Goal: Communication & Community: Answer question/provide support

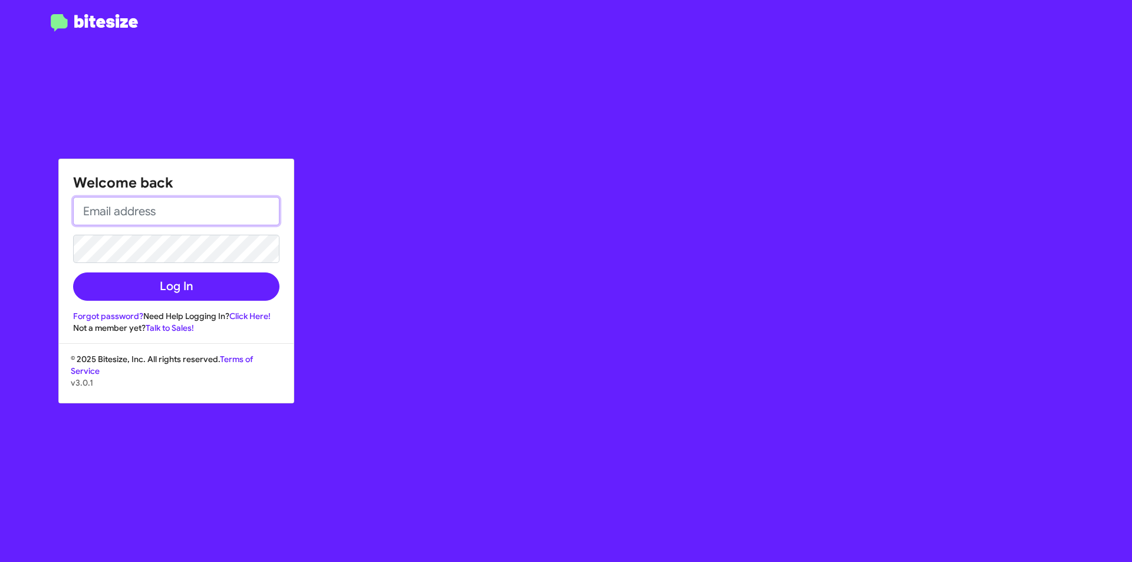
click at [150, 222] on input "email" at bounding box center [176, 211] width 206 height 28
type input "AVENTURA@OURISMANCARS.COM"
click at [73, 272] on button "Log In" at bounding box center [176, 286] width 206 height 28
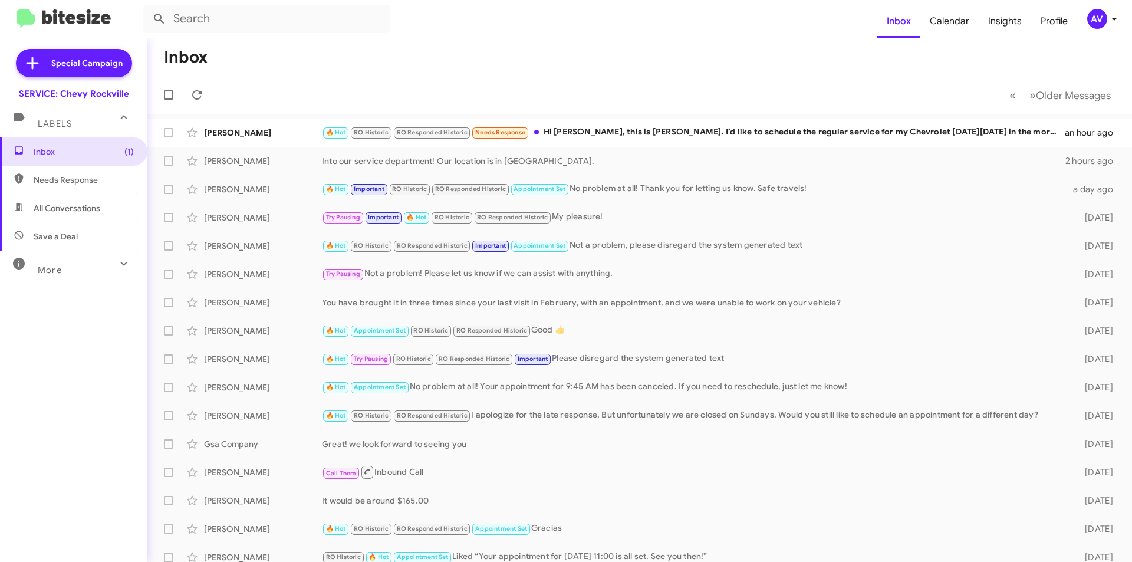
click at [1092, 23] on div "AV" at bounding box center [1097, 19] width 20 height 20
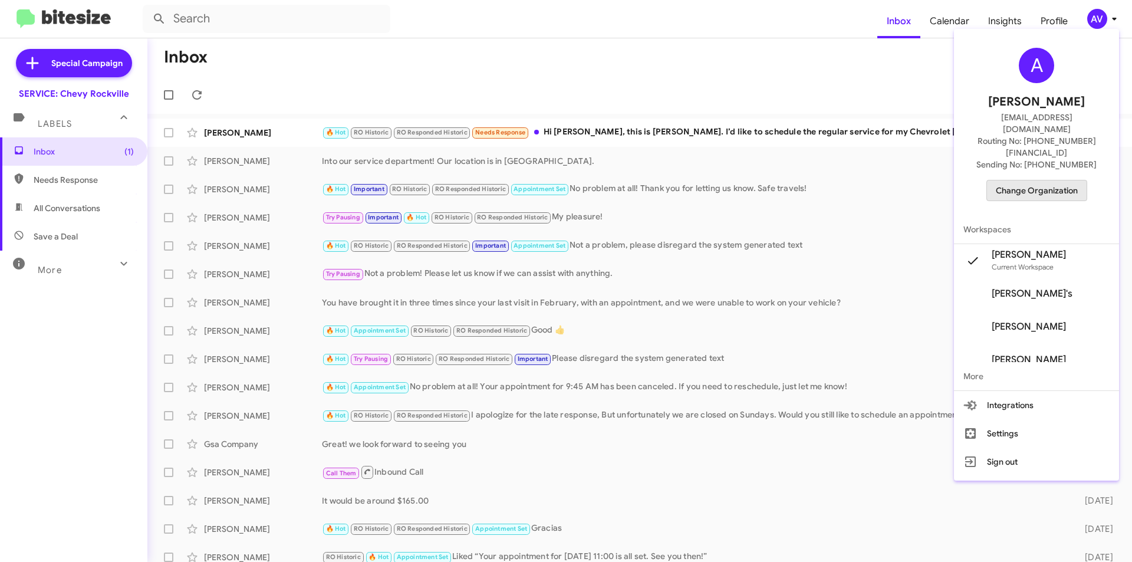
click at [1051, 180] on span "Change Organization" at bounding box center [1037, 190] width 82 height 20
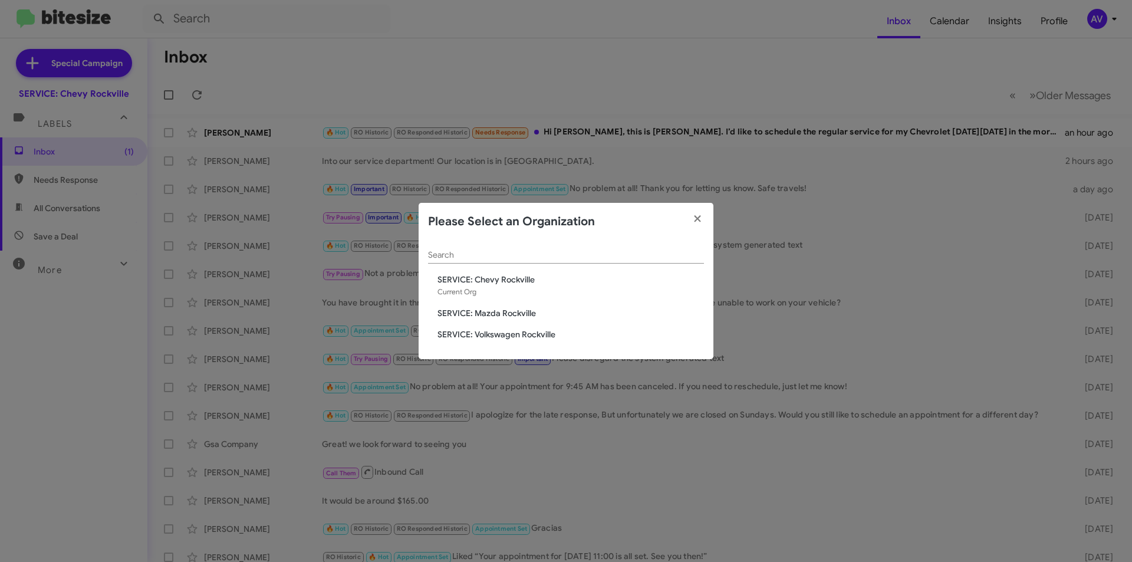
click at [496, 314] on span "SERVICE: Mazda Rockville" at bounding box center [570, 313] width 266 height 12
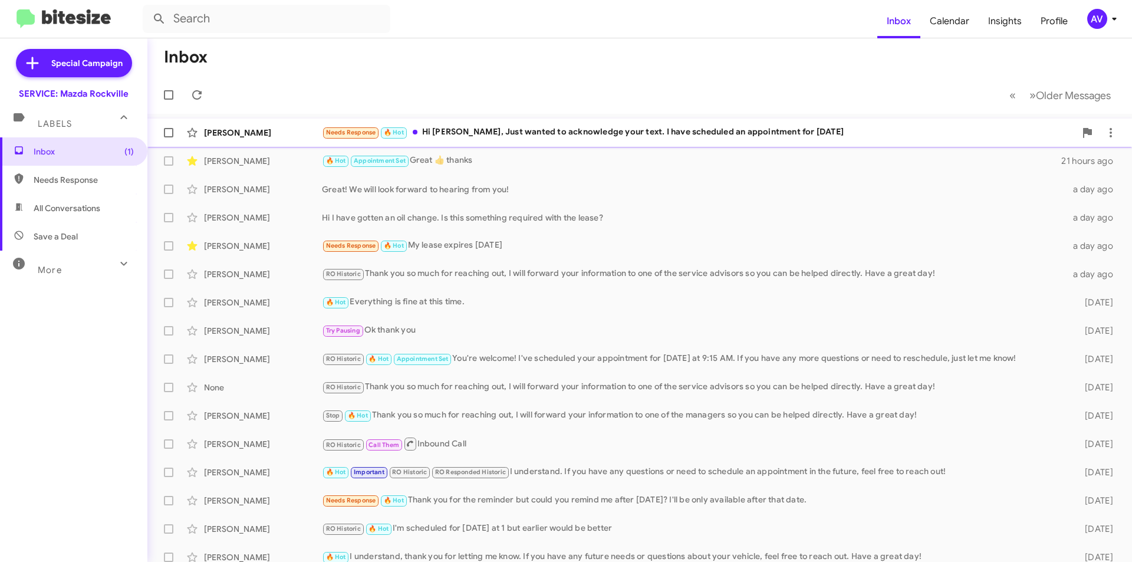
click at [561, 140] on div "Zachary Moore Needs Response 🔥 Hot Hi Keith, Just wanted to acknowledge your te…" at bounding box center [640, 133] width 966 height 24
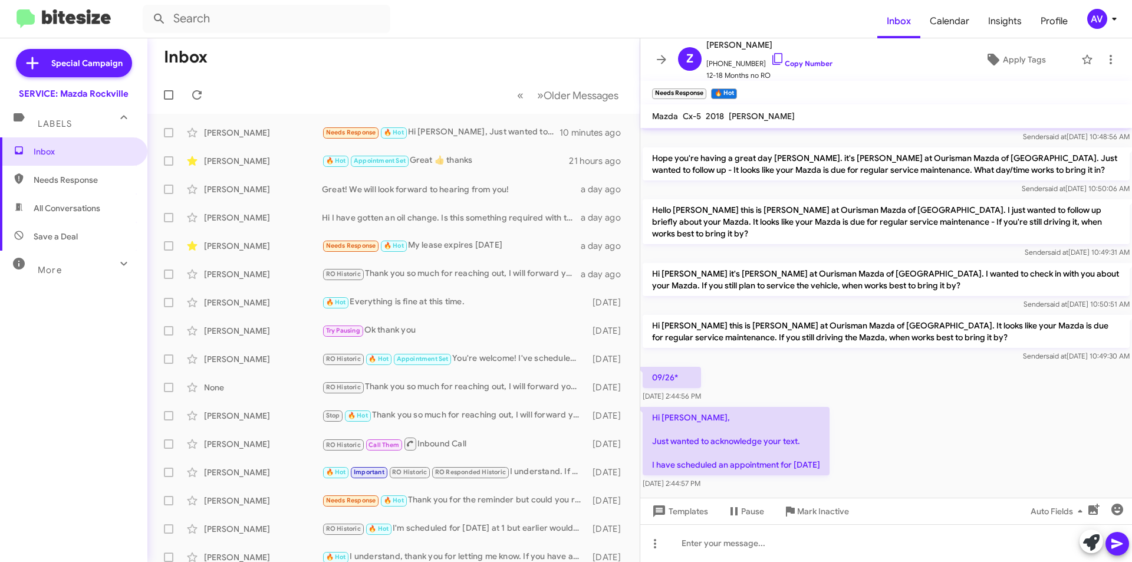
scroll to position [171, 0]
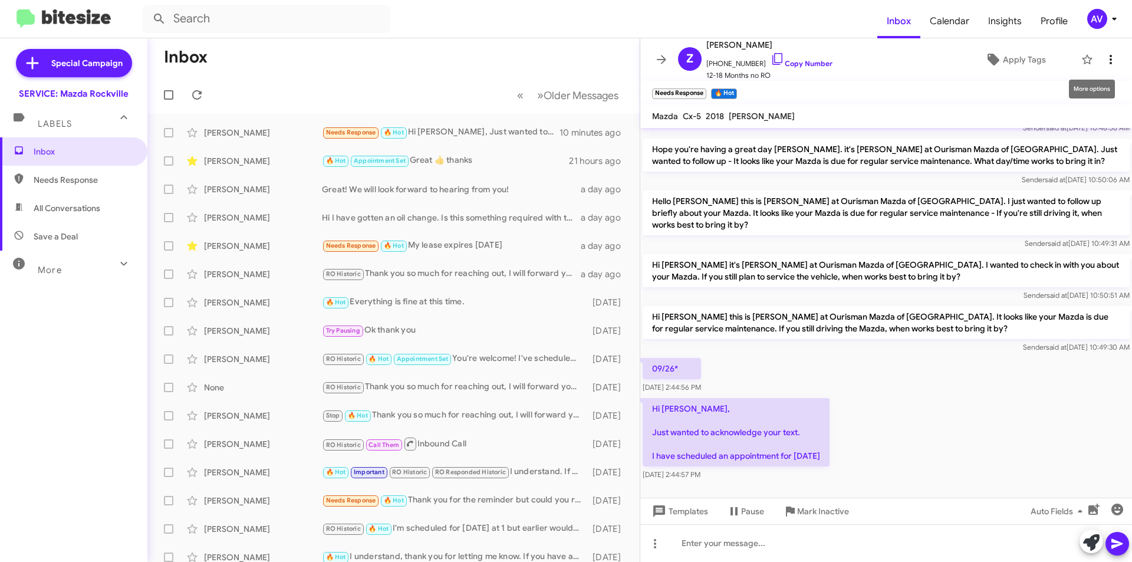
click at [1104, 60] on icon at bounding box center [1111, 59] width 14 height 14
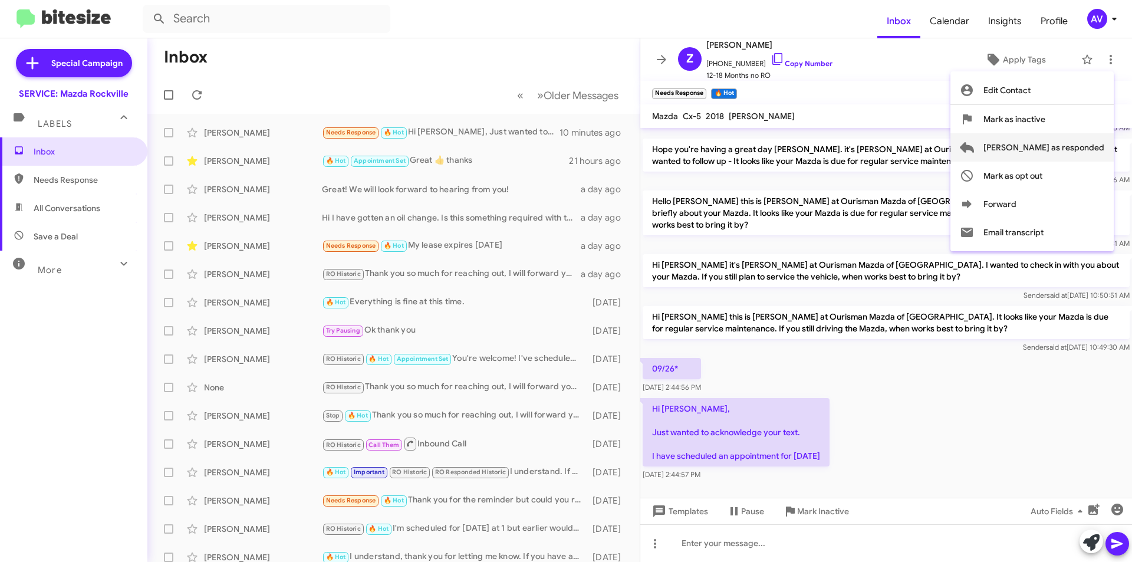
click at [1057, 150] on span "Mark as responded" at bounding box center [1043, 147] width 121 height 28
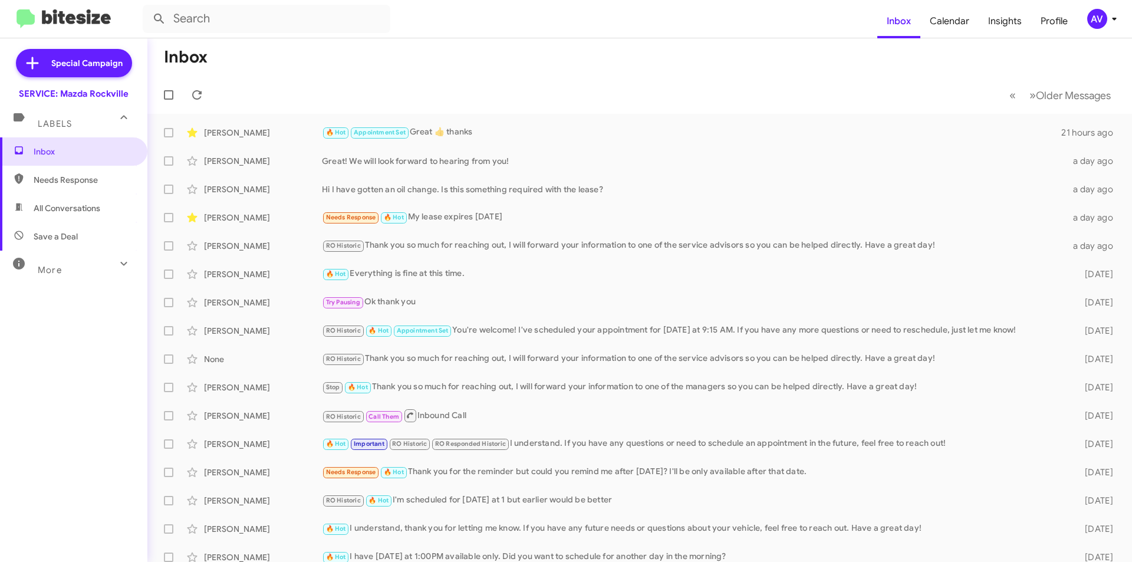
click at [1094, 13] on div "AV" at bounding box center [1097, 19] width 20 height 20
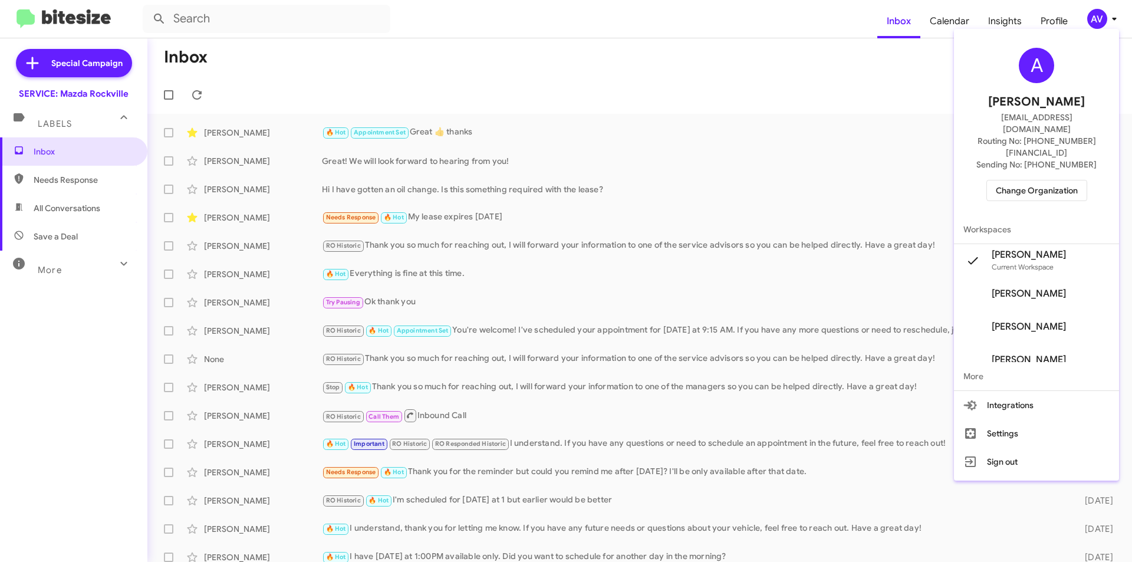
click at [1005, 180] on span "Change Organization" at bounding box center [1037, 190] width 82 height 20
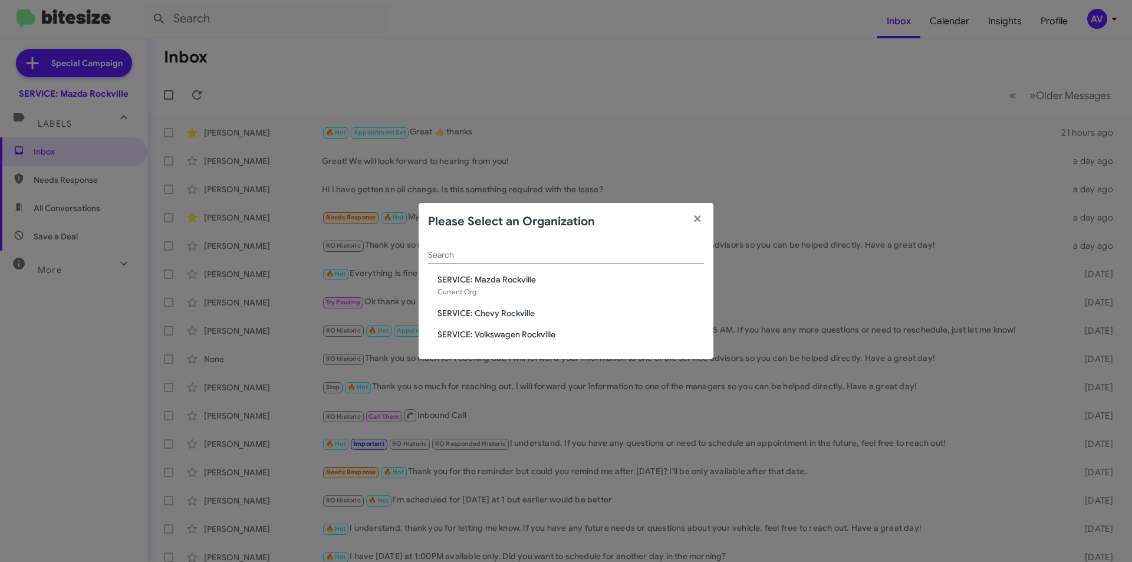
click at [466, 338] on span "SERVICE: Volkswagen Rockville" at bounding box center [570, 334] width 266 height 12
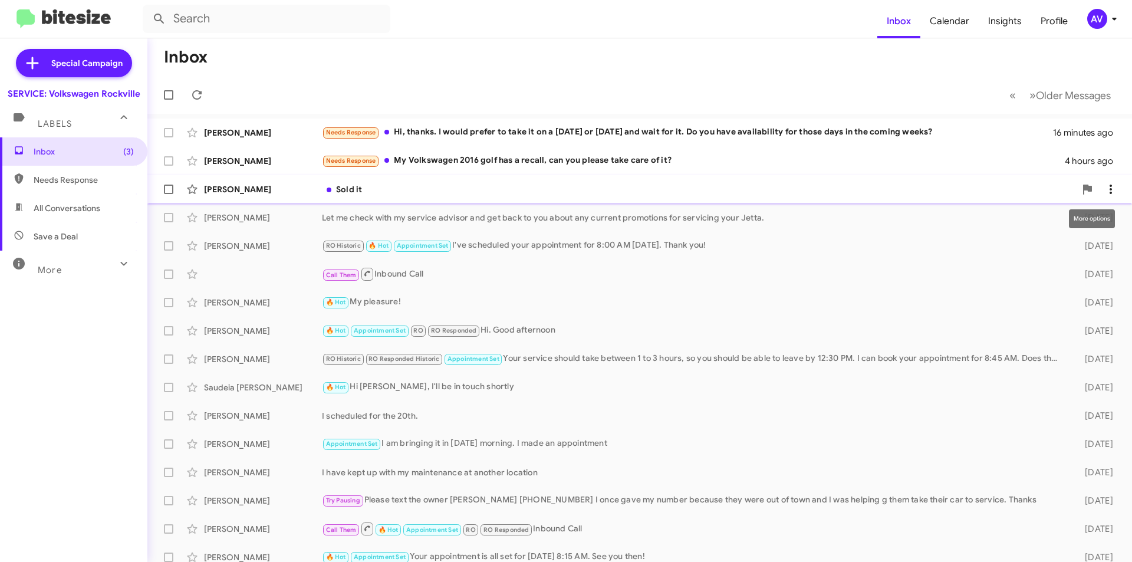
click at [1104, 185] on icon at bounding box center [1111, 189] width 14 height 14
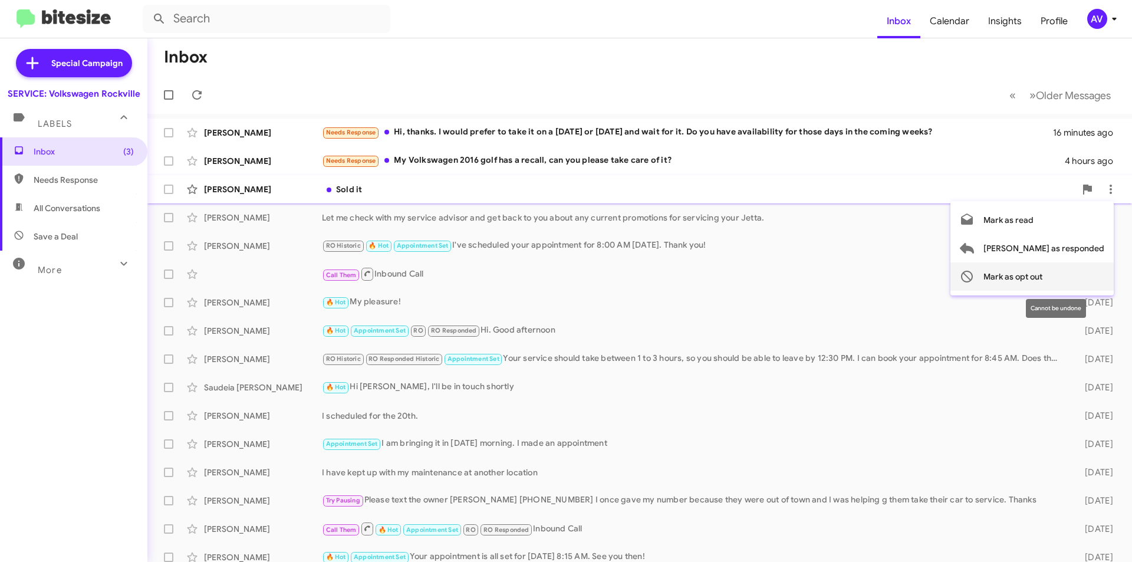
click at [1042, 276] on span "Mark as opt out" at bounding box center [1012, 276] width 59 height 28
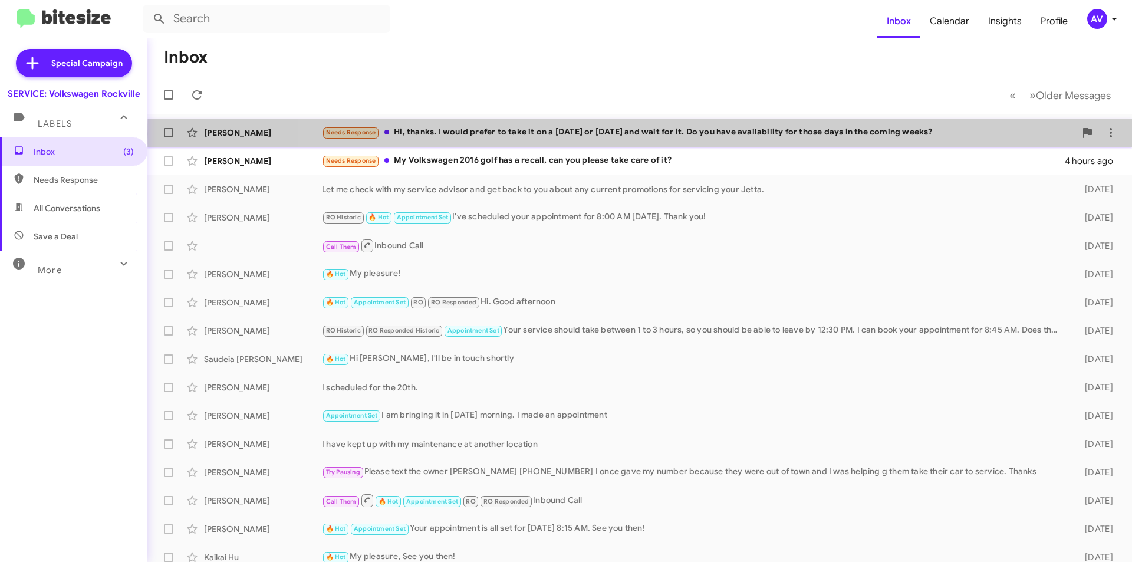
click at [718, 134] on div "Needs Response Hi, thanks. I would prefer to take it on a Friday or Saturday an…" at bounding box center [698, 133] width 753 height 14
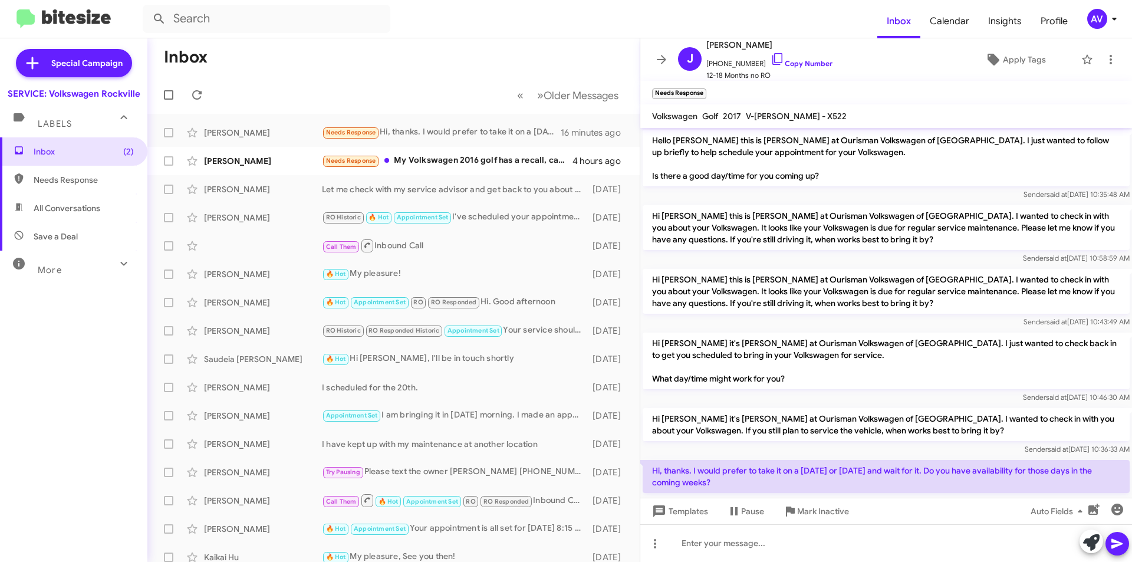
scroll to position [175, 0]
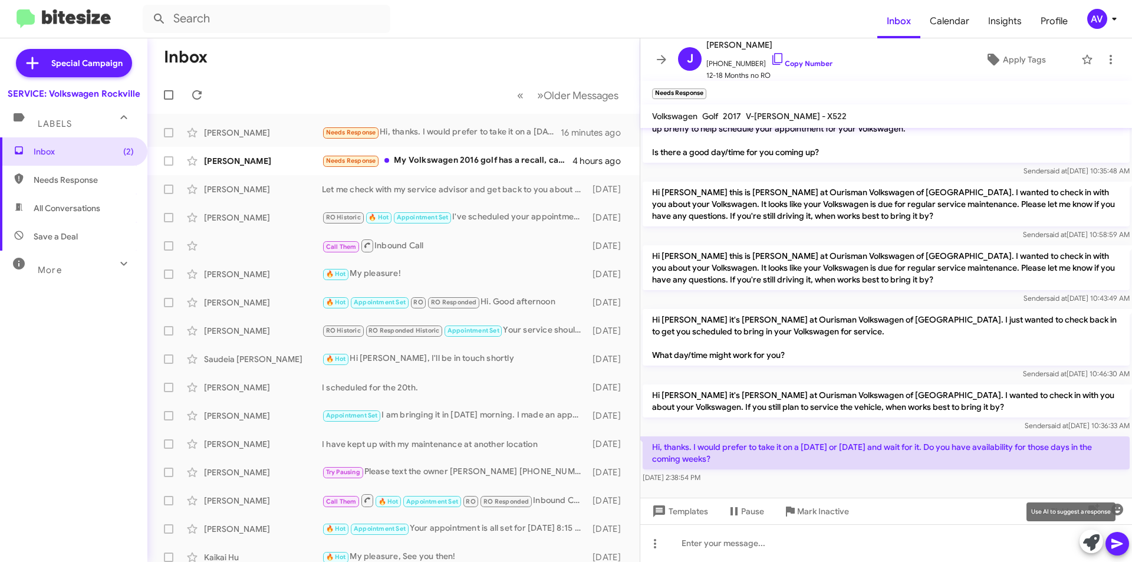
click at [1087, 539] on icon at bounding box center [1091, 542] width 17 height 17
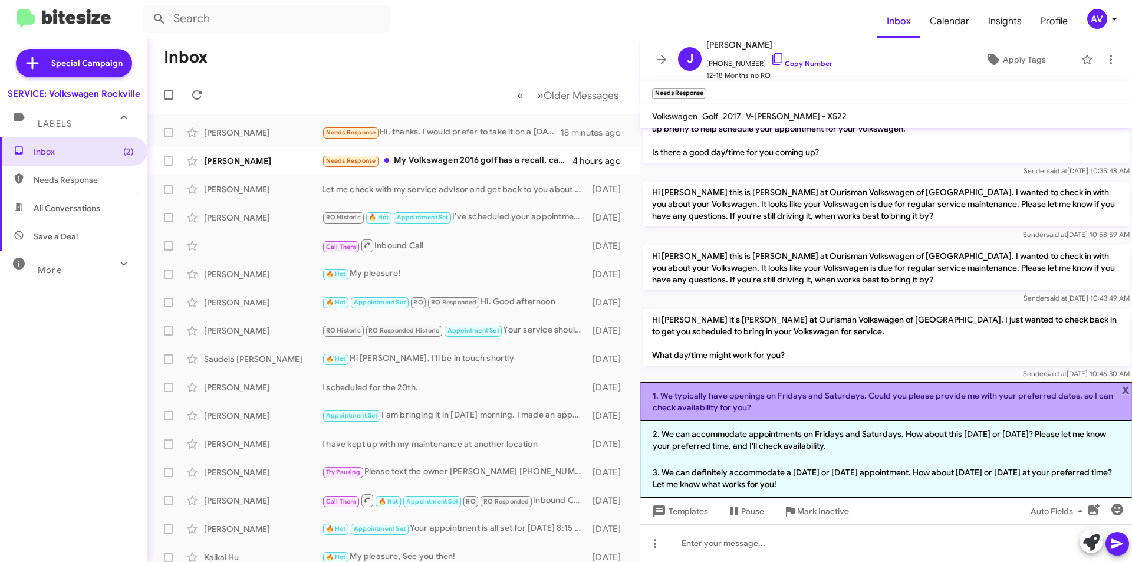
click at [946, 403] on li "1. We typically have openings on Fridays and Saturdays. Could you please provid…" at bounding box center [886, 401] width 492 height 39
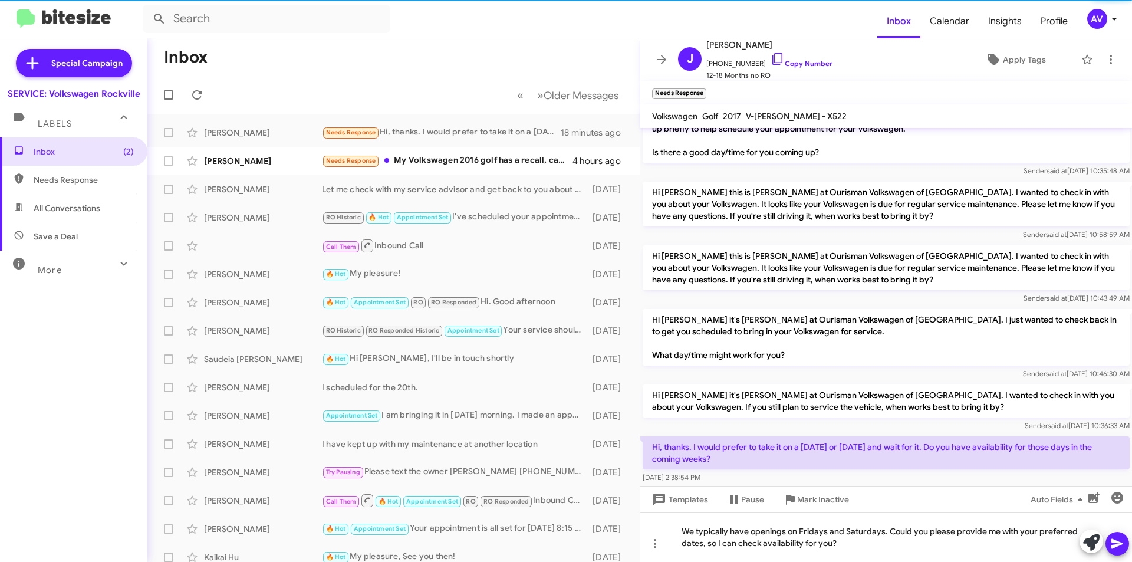
click at [1116, 550] on icon at bounding box center [1117, 544] width 14 height 14
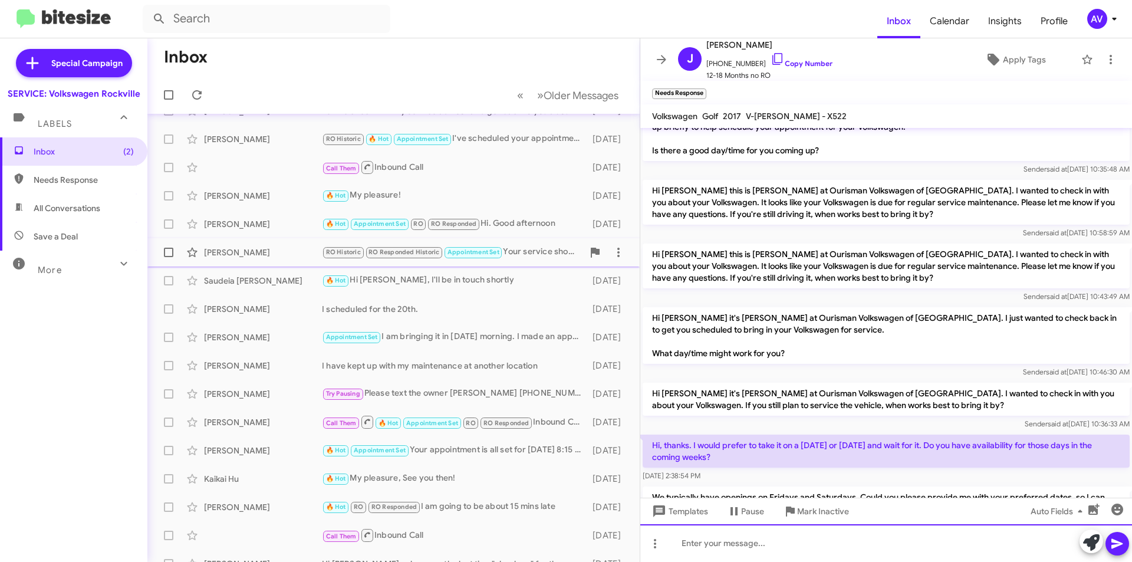
scroll to position [0, 0]
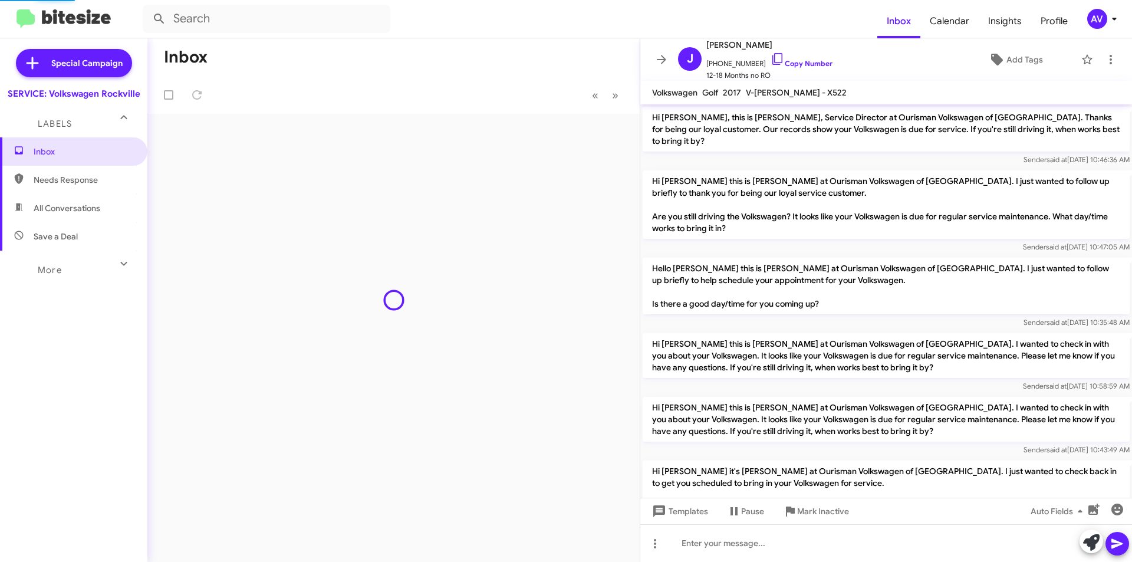
scroll to position [206, 0]
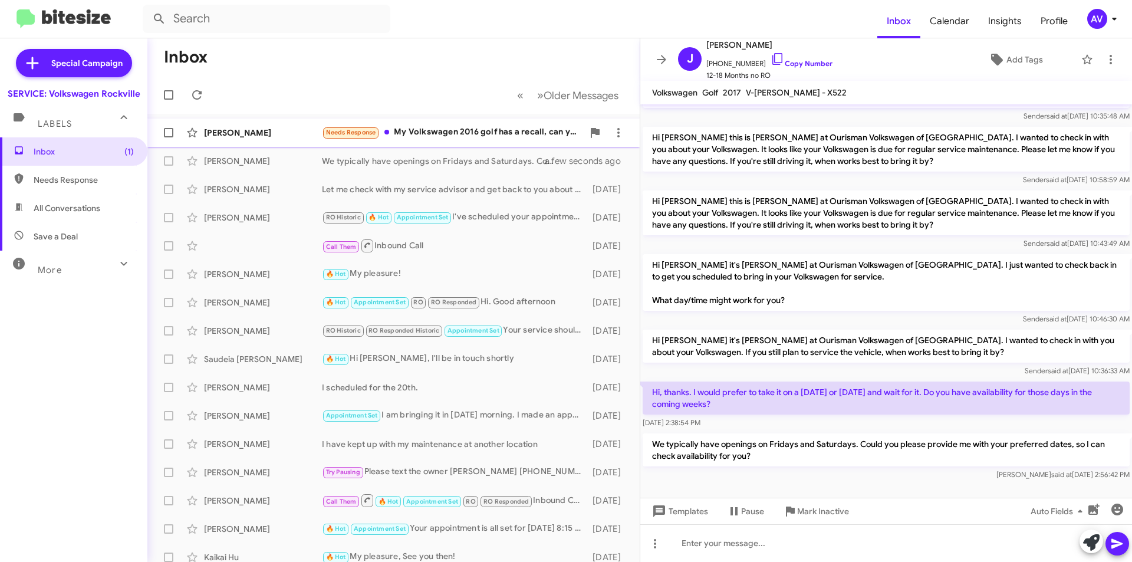
click at [513, 140] on div "Milton Argoti Needs Response My Volkswagen 2016 golf has a recall, can you plea…" at bounding box center [393, 133] width 473 height 24
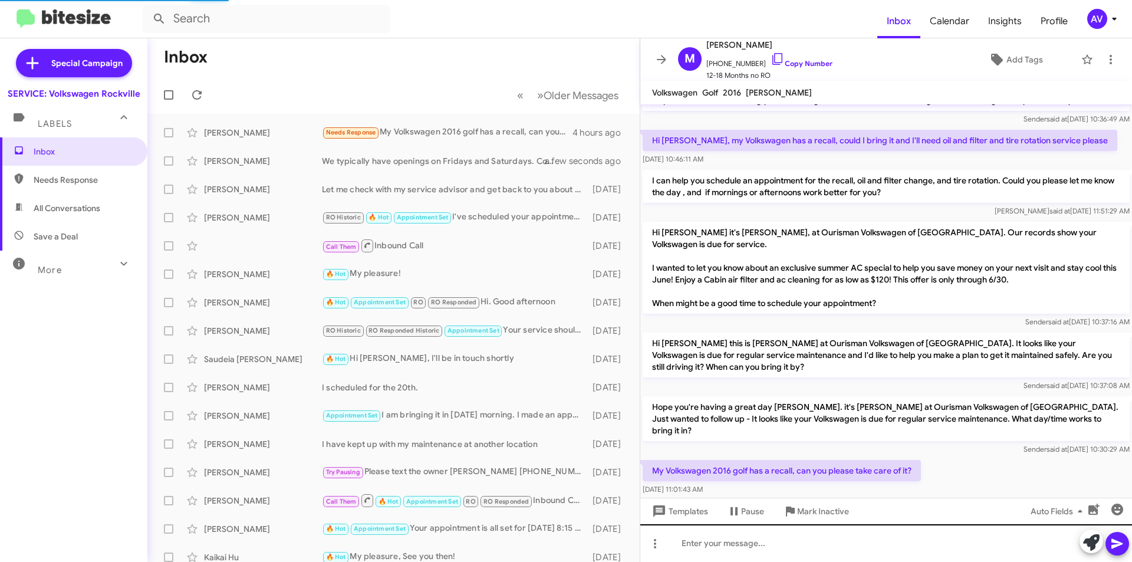
scroll to position [128, 0]
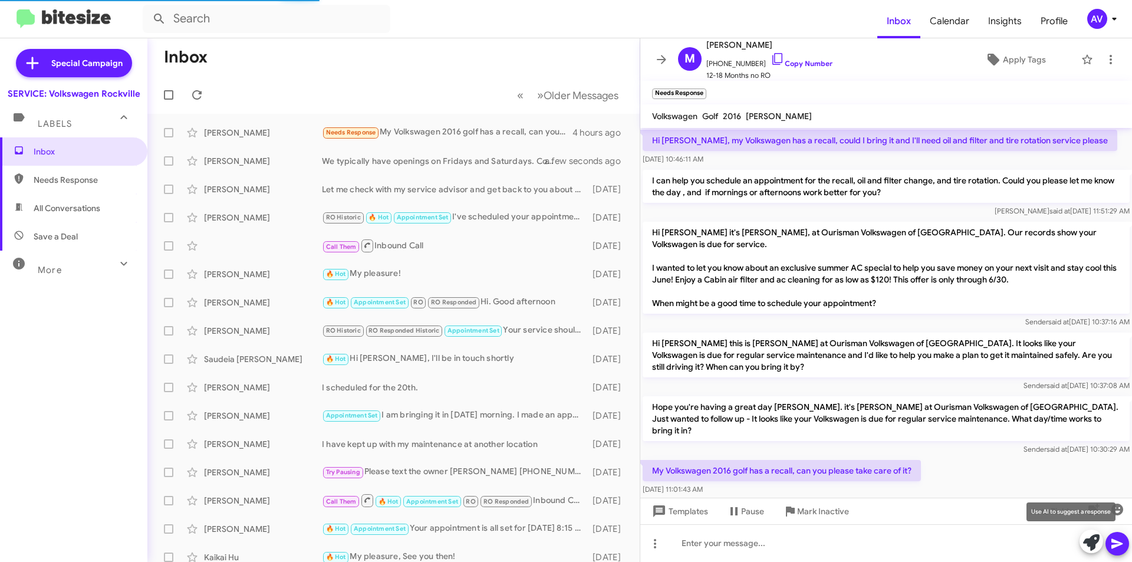
click at [1088, 544] on icon at bounding box center [1091, 542] width 17 height 17
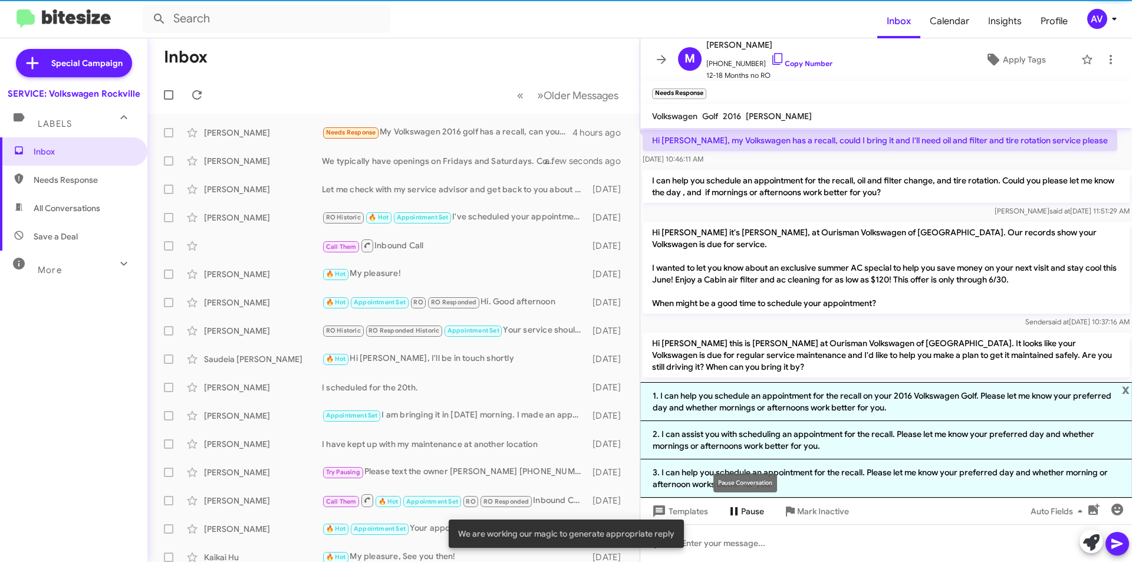
scroll to position [206, 0]
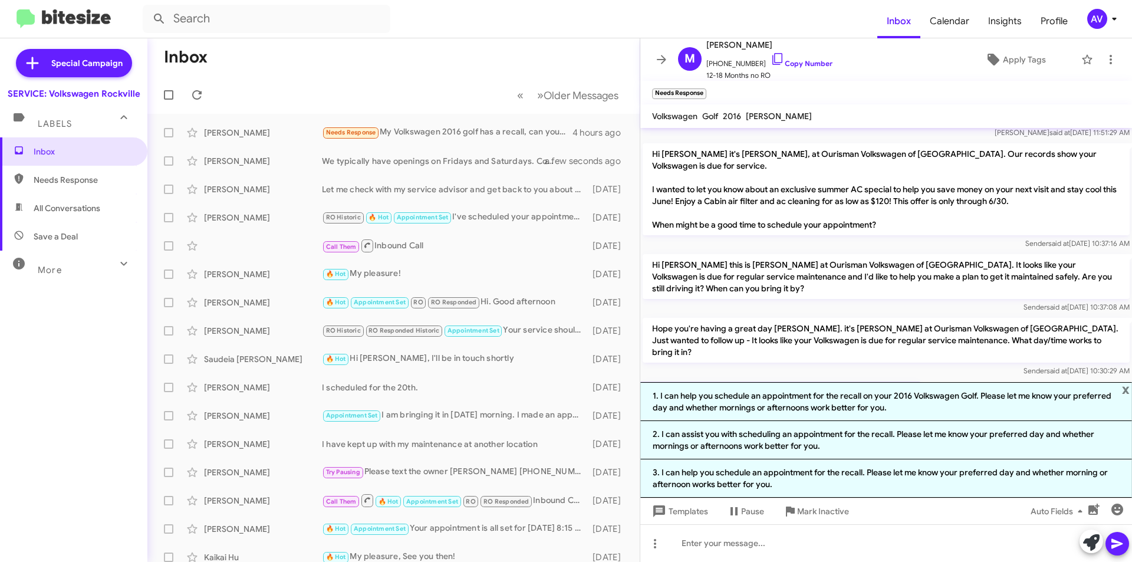
click at [1091, 9] on div "AV" at bounding box center [1097, 19] width 20 height 20
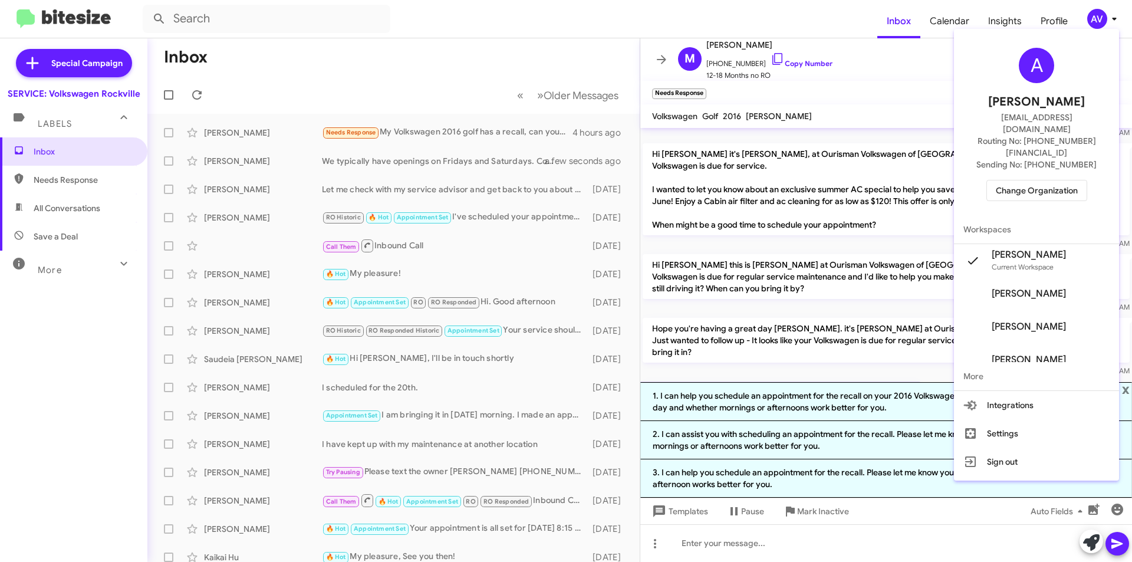
click at [1072, 152] on div "A Andrea Ventura aventura@ourismancars.com Routing No: +1 (301) 424-7800 Sendin…" at bounding box center [1036, 125] width 165 height 182
click at [1068, 180] on span "Change Organization" at bounding box center [1037, 190] width 82 height 20
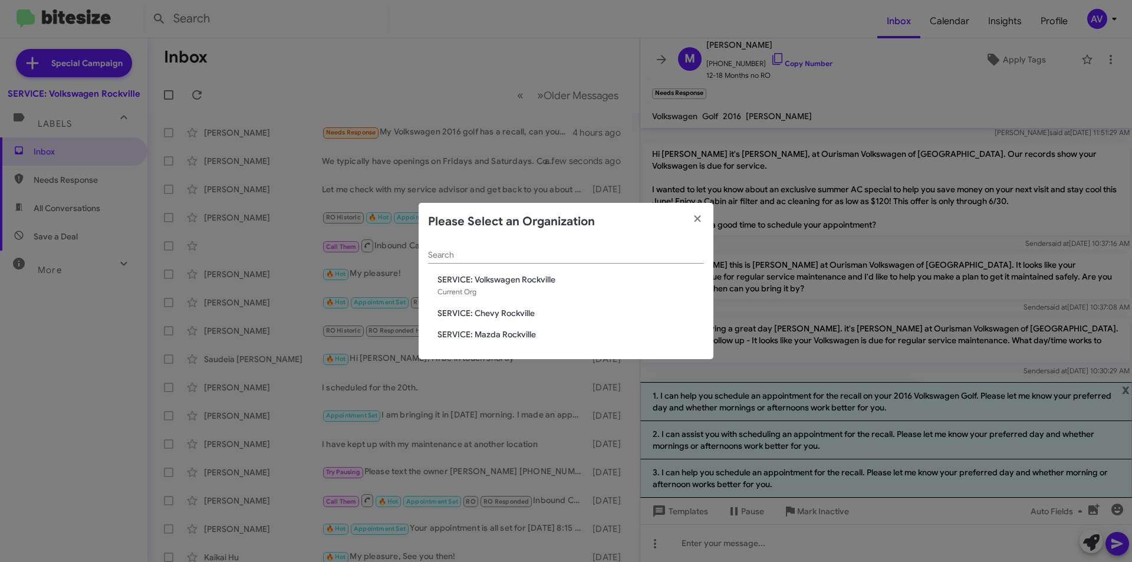
click at [491, 315] on span "SERVICE: Chevy Rockville" at bounding box center [570, 313] width 266 height 12
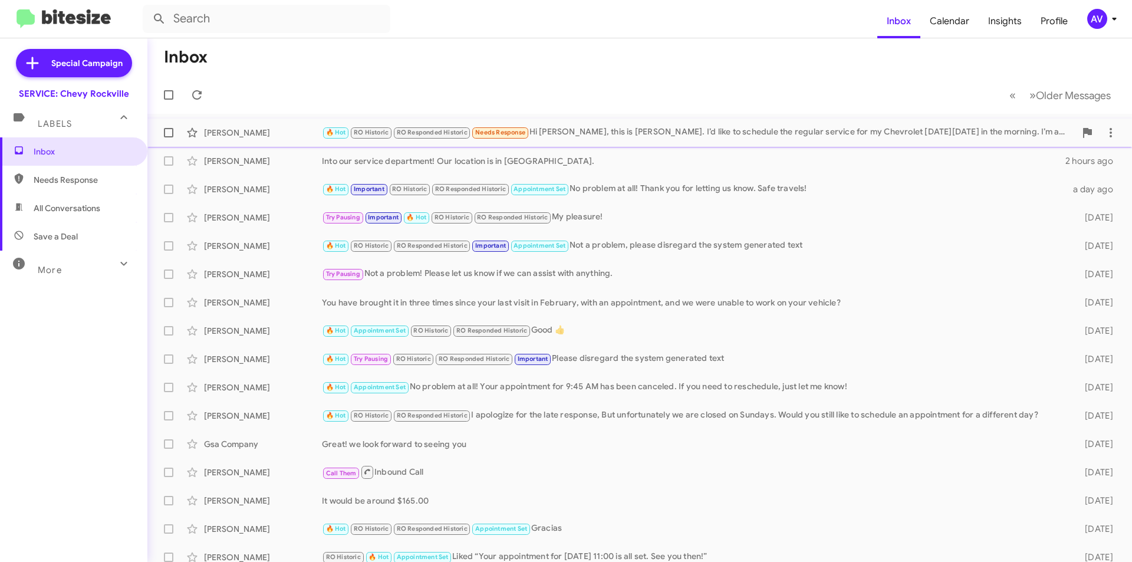
click at [570, 121] on div "[PERSON_NAME] 🔥 Hot RO Historic RO Responded Historic Needs Response Hi [PERSON…" at bounding box center [640, 133] width 966 height 24
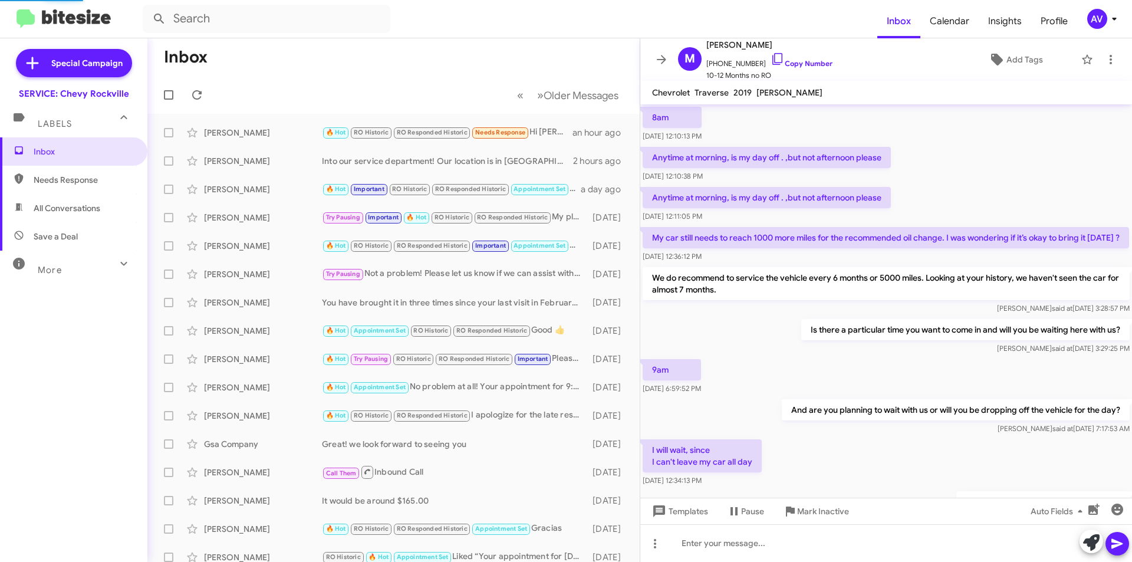
scroll to position [572, 0]
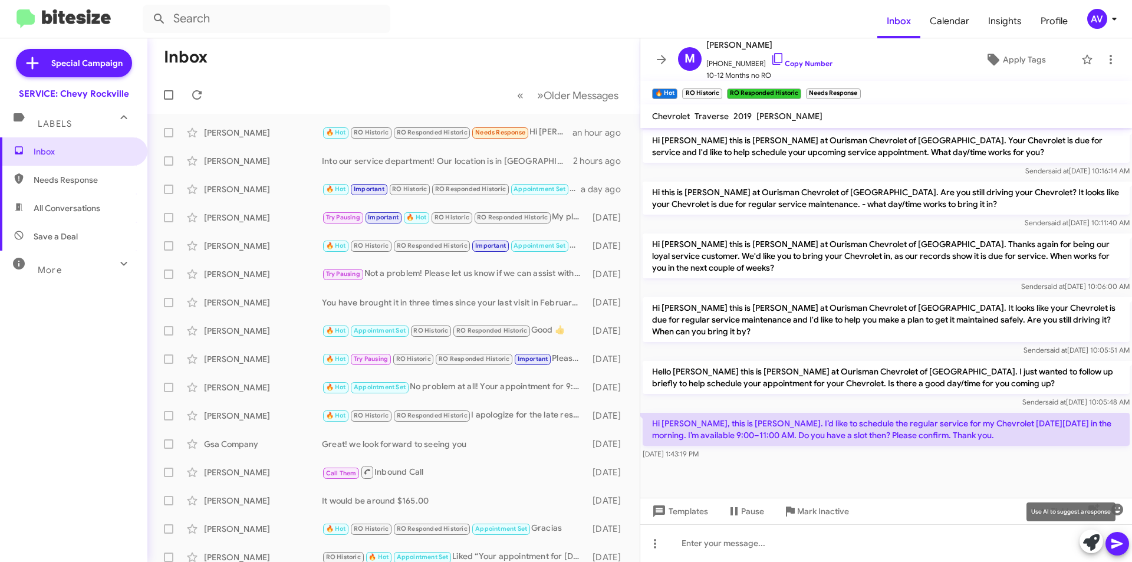
click at [1089, 534] on icon at bounding box center [1091, 542] width 17 height 17
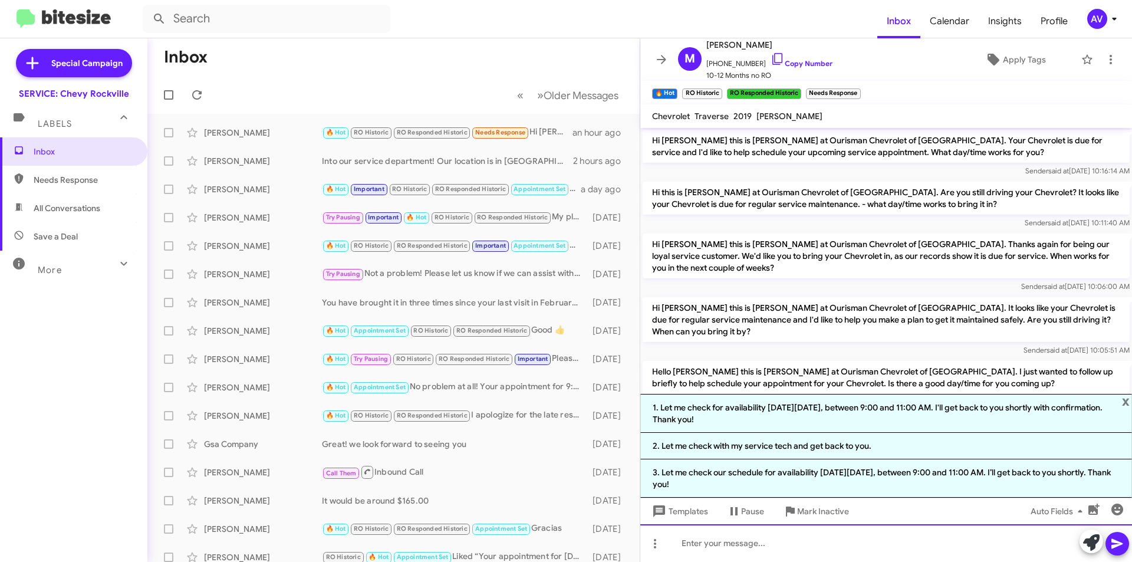
click at [816, 553] on div at bounding box center [886, 543] width 492 height 38
click at [1124, 398] on span "x" at bounding box center [1126, 401] width 8 height 14
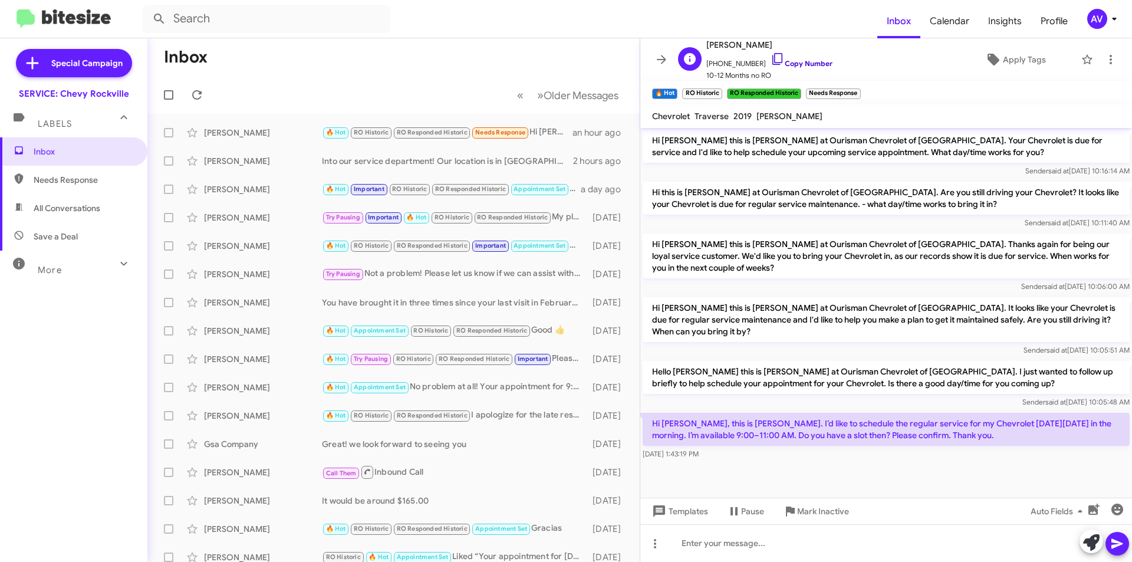
click at [771, 60] on icon at bounding box center [778, 59] width 14 height 14
click at [1088, 544] on icon at bounding box center [1091, 542] width 17 height 17
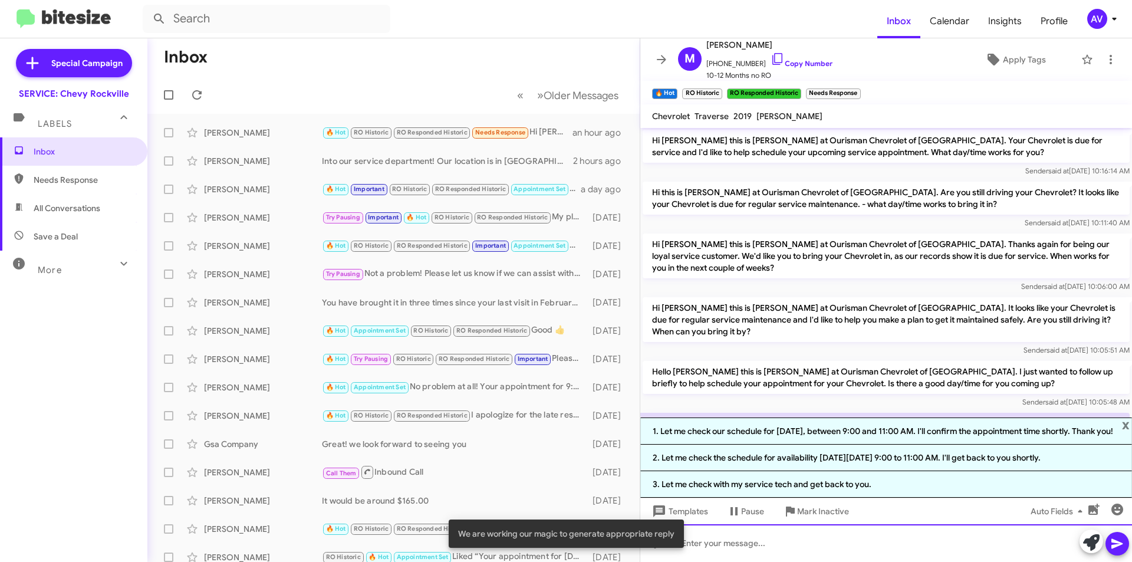
click at [746, 545] on div at bounding box center [886, 543] width 492 height 38
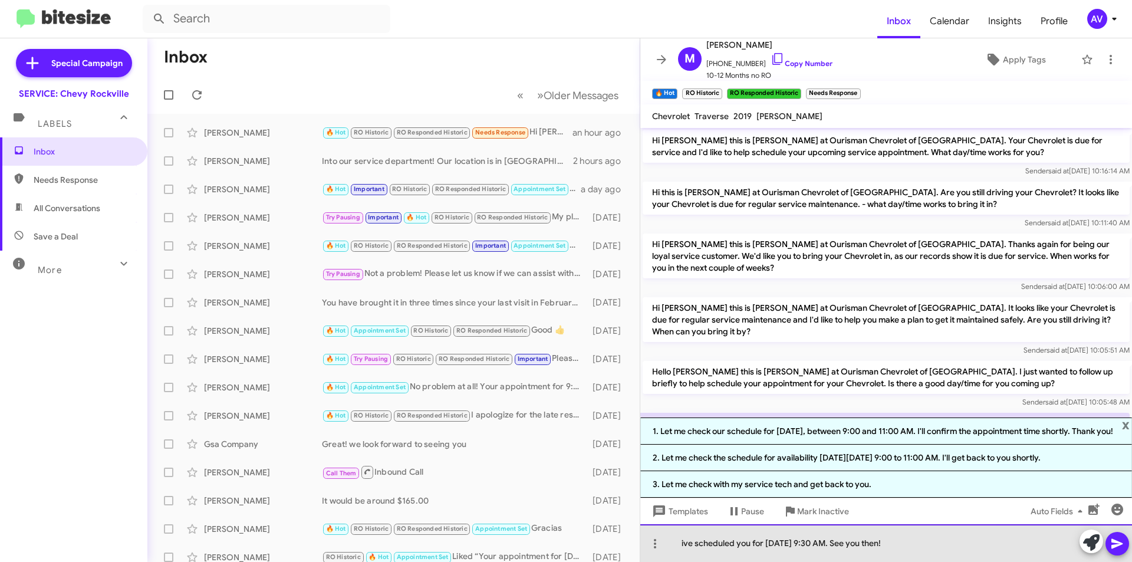
click at [690, 548] on div "ive scheduled you for [DATE] 9:30 AM. See you then!" at bounding box center [886, 543] width 492 height 38
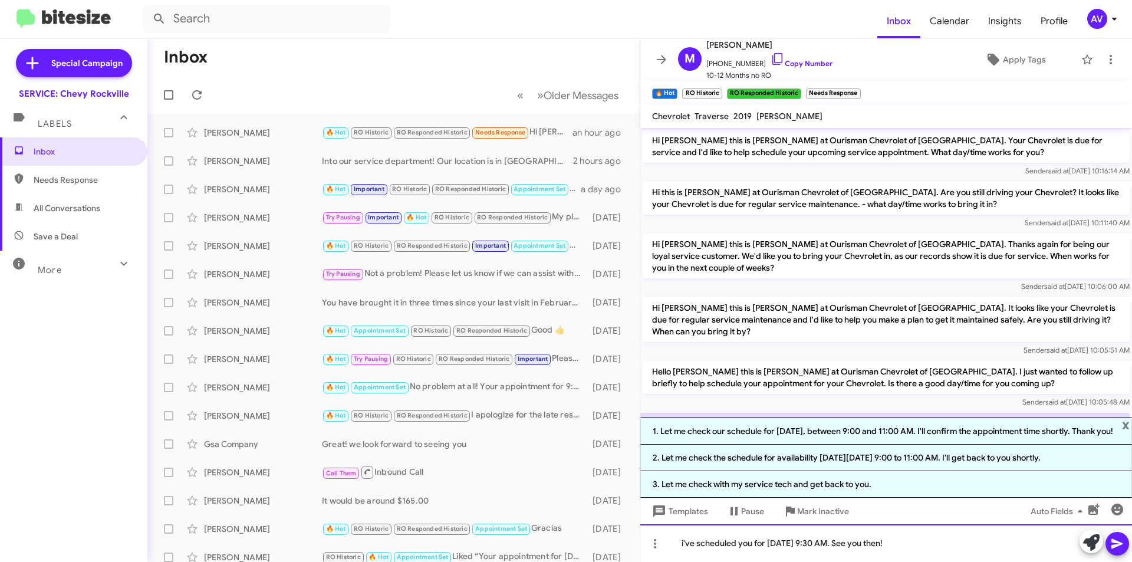
click at [683, 545] on div "i've scheduled you for [DATE] 9:30 AM. See you then!" at bounding box center [886, 543] width 492 height 38
click at [1127, 417] on span "x" at bounding box center [1126, 424] width 8 height 14
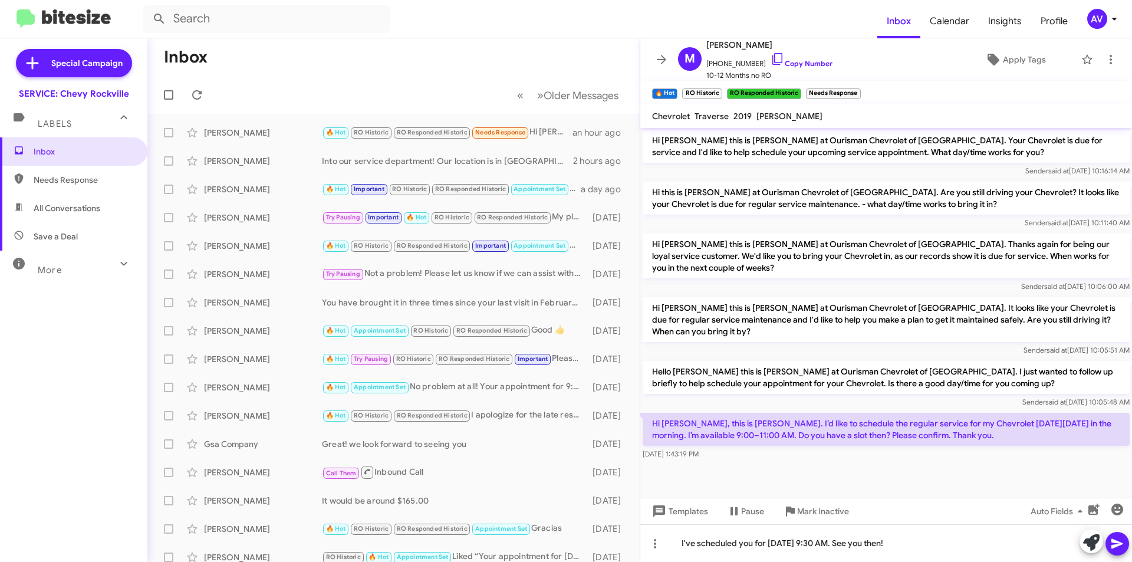
click at [1123, 551] on span at bounding box center [1117, 544] width 14 height 24
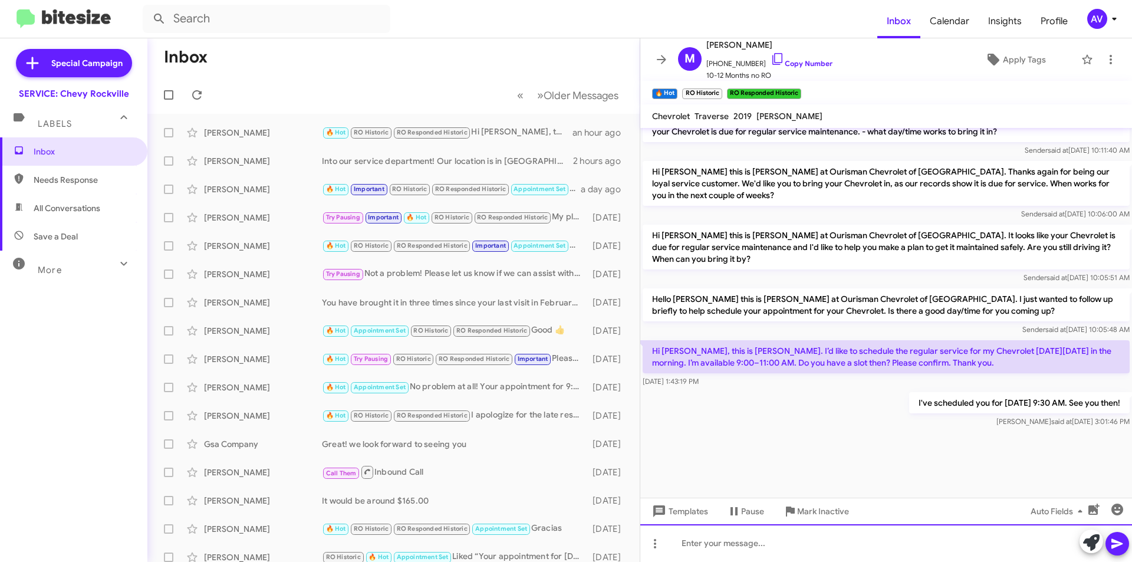
scroll to position [1109, 0]
